Goal: Browse casually: Explore the website without a specific task or goal

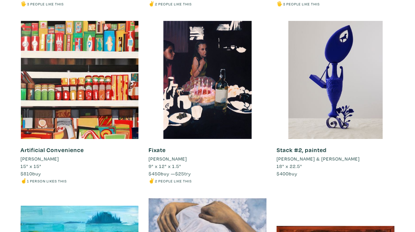
scroll to position [1706, 0]
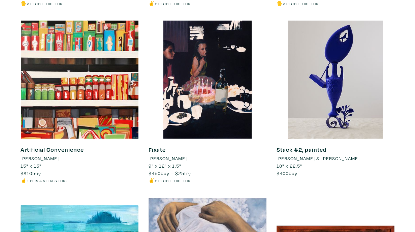
click at [398, 179] on div "Stack #2, painted Chad Burton & Elijah Yutuc 18" x 22.5" $400 buy #blue #maxima…" at bounding box center [336, 109] width 128 height 177
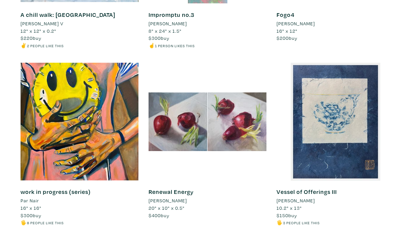
scroll to position [2728, 0]
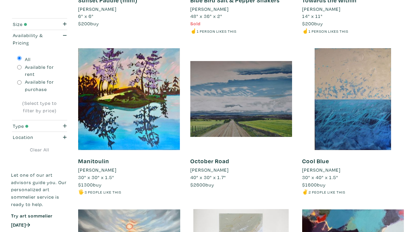
scroll to position [586, 0]
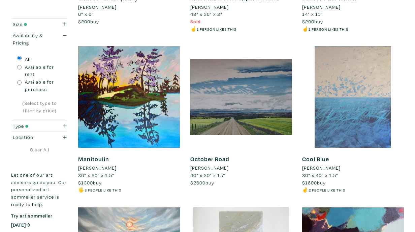
click at [325, 107] on div at bounding box center [353, 97] width 102 height 102
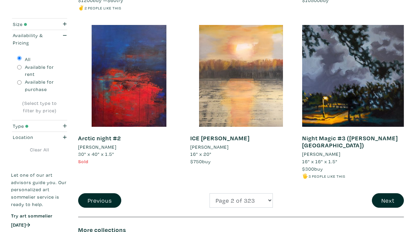
scroll to position [1207, 0]
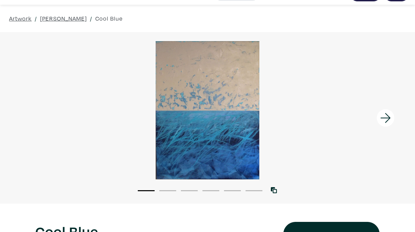
scroll to position [16, 0]
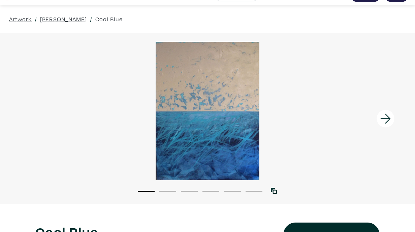
click at [385, 118] on icon at bounding box center [385, 119] width 10 height 10
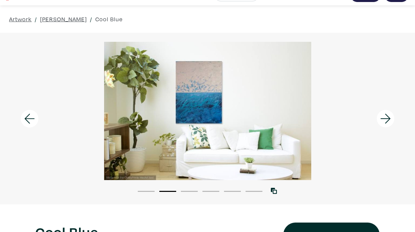
click at [385, 118] on icon at bounding box center [385, 119] width 10 height 10
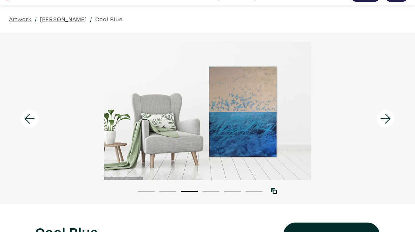
click at [385, 118] on icon at bounding box center [385, 119] width 10 height 10
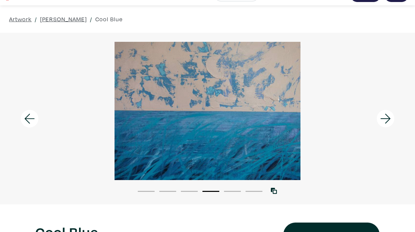
click at [385, 118] on icon at bounding box center [385, 119] width 10 height 10
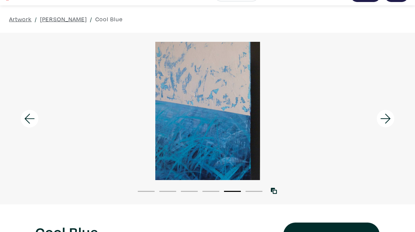
click at [385, 118] on icon at bounding box center [385, 119] width 10 height 10
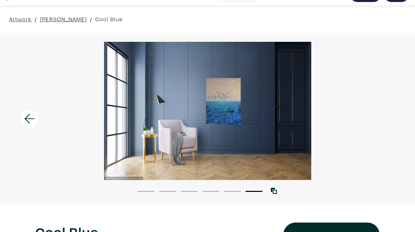
click at [385, 118] on div at bounding box center [207, 111] width 415 height 138
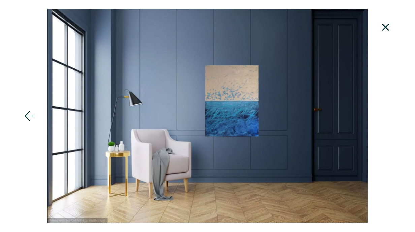
click at [383, 26] on icon at bounding box center [385, 27] width 23 height 18
